Goal: Transaction & Acquisition: Purchase product/service

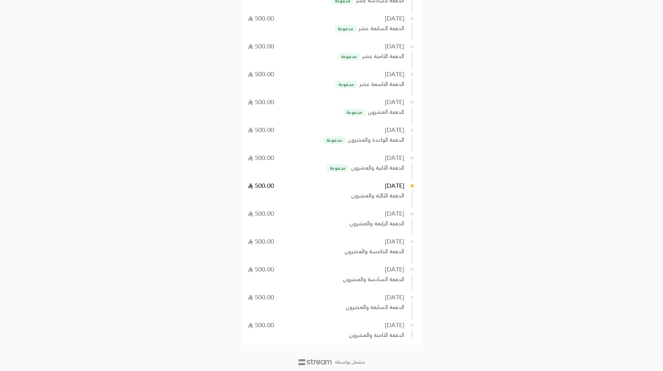
scroll to position [9, 0]
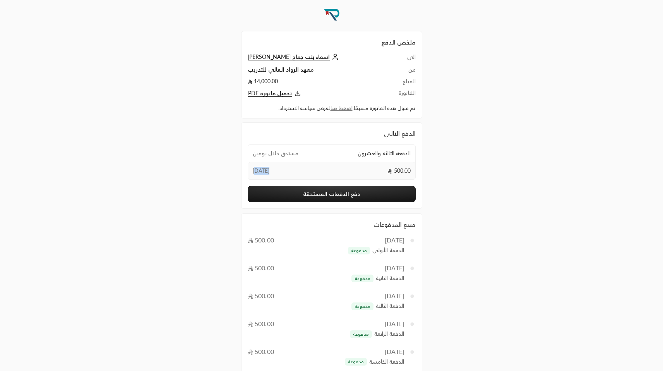
drag, startPoint x: 267, startPoint y: 168, endPoint x: 237, endPoint y: 168, distance: 29.4
drag, startPoint x: 386, startPoint y: 172, endPoint x: 485, endPoint y: 163, distance: 99.0
